Goal: Task Accomplishment & Management: Manage account settings

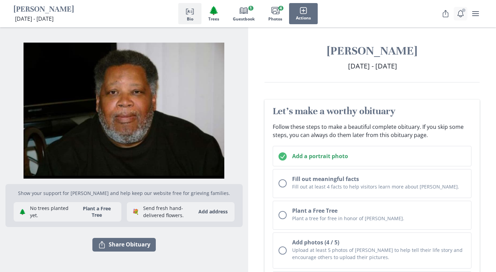
click at [462, 15] on icon "Notifications" at bounding box center [461, 14] width 8 height 8
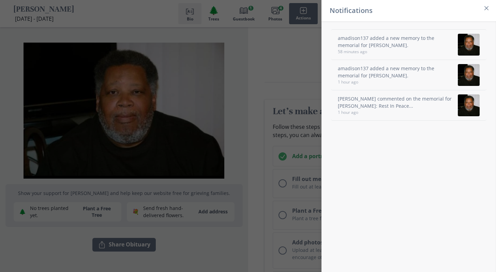
click at [297, 46] on div "Notifications amadison137 added a new memory to the memorial for [PERSON_NAME].…" at bounding box center [248, 136] width 496 height 272
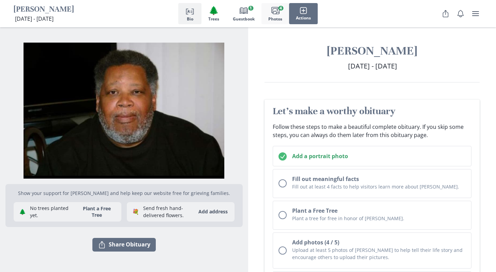
click at [278, 15] on span "Images" at bounding box center [276, 11] width 10 height 10
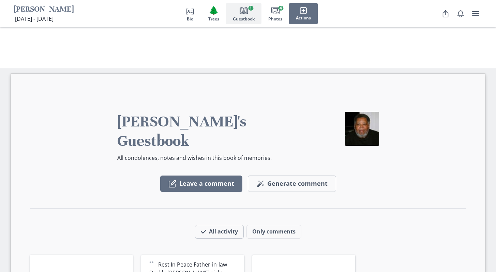
scroll to position [911, 0]
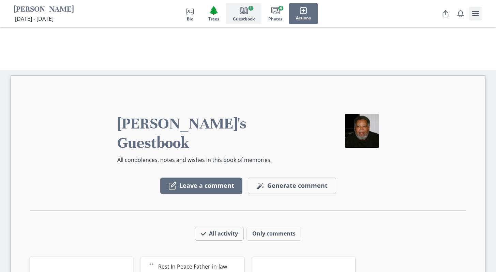
click at [478, 15] on icon "user menu" at bounding box center [476, 14] width 8 height 8
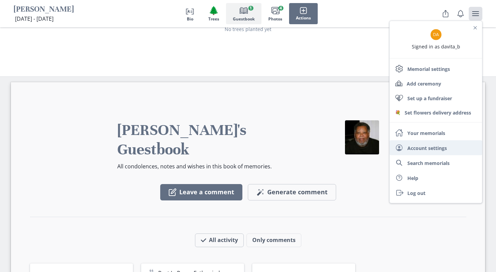
scroll to position [898, 0]
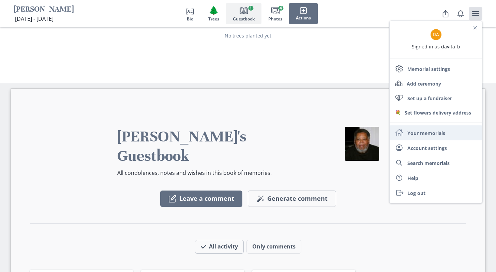
click at [422, 133] on link "Home Your memorials" at bounding box center [436, 133] width 92 height 15
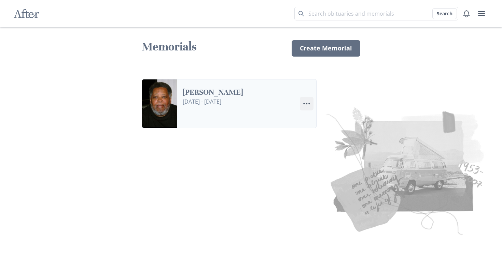
click at [309, 105] on icon "Menu" at bounding box center [306, 104] width 8 height 8
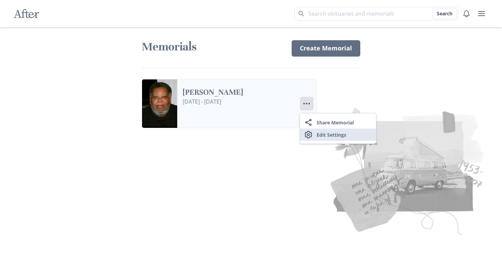
click at [321, 133] on link "Settings Edit Settings" at bounding box center [338, 135] width 76 height 12
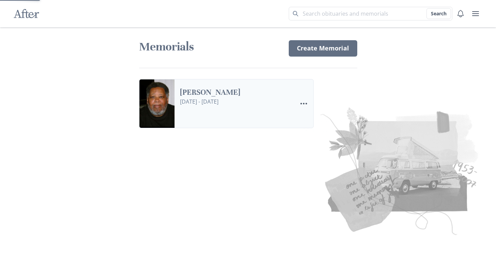
select select "7"
select select "6"
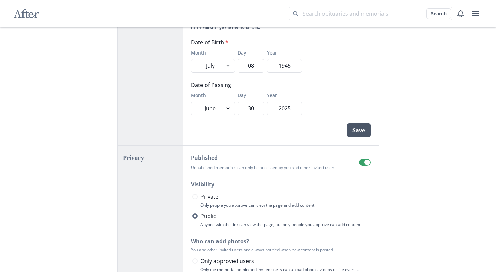
scroll to position [92, 0]
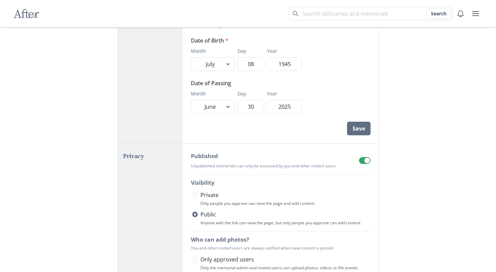
click at [365, 161] on span at bounding box center [367, 160] width 5 height 5
click at [359, 157] on input "checkbox" at bounding box center [359, 157] width 0 height 0
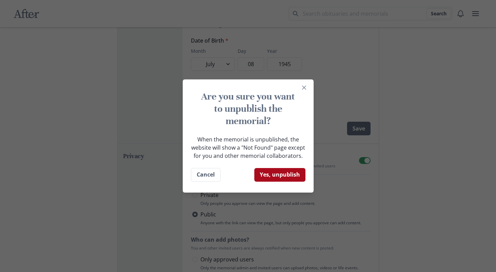
click at [281, 174] on button "Yes, unpublish" at bounding box center [280, 175] width 51 height 14
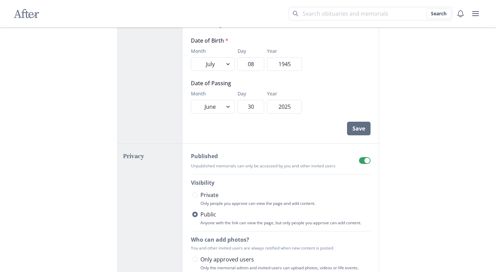
checkbox input "false"
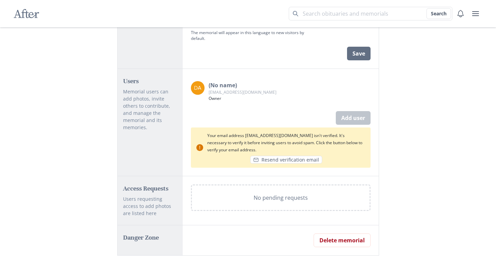
scroll to position [444, 0]
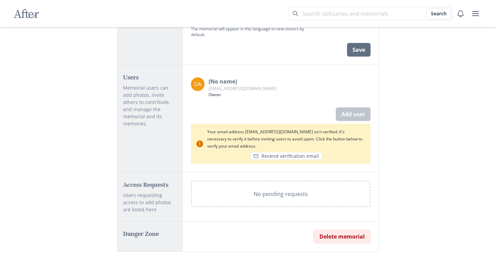
click at [345, 234] on button "Delete memorial" at bounding box center [342, 237] width 57 height 14
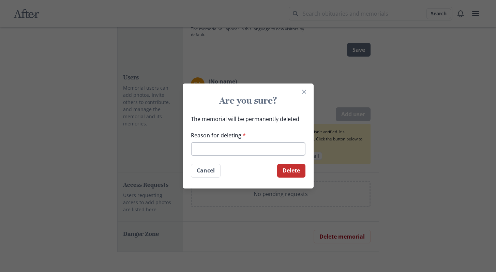
click at [267, 149] on input "Reason for deleting *" at bounding box center [248, 149] width 115 height 14
drag, startPoint x: 265, startPoint y: 152, endPoint x: 179, endPoint y: 156, distance: 85.7
click at [179, 156] on div "Are you sure? The memorial will be permanently deleted Reason for deleting * Di…" at bounding box center [248, 136] width 496 height 272
drag, startPoint x: 260, startPoint y: 150, endPoint x: 159, endPoint y: 149, distance: 101.3
click at [159, 149] on div "Are you sure? The memorial will be permanently deleted Reason for deleting * Di…" at bounding box center [248, 136] width 496 height 272
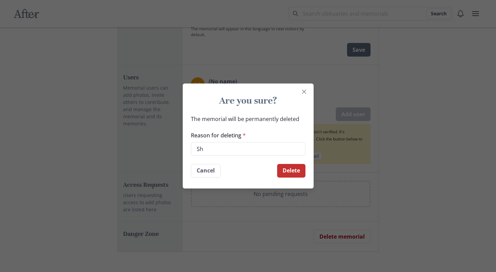
type input "S"
drag, startPoint x: 230, startPoint y: 147, endPoint x: 119, endPoint y: 144, distance: 110.9
click at [119, 144] on div "Are you sure? The memorial will be permanently deleted Reason for deleting * Pu…" at bounding box center [248, 136] width 496 height 272
type input "error"
click at [294, 174] on button "Delete" at bounding box center [291, 171] width 28 height 14
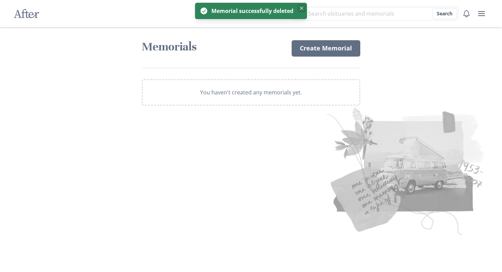
click at [302, 8] on icon "Close" at bounding box center [301, 7] width 3 height 3
